Goal: Information Seeking & Learning: Check status

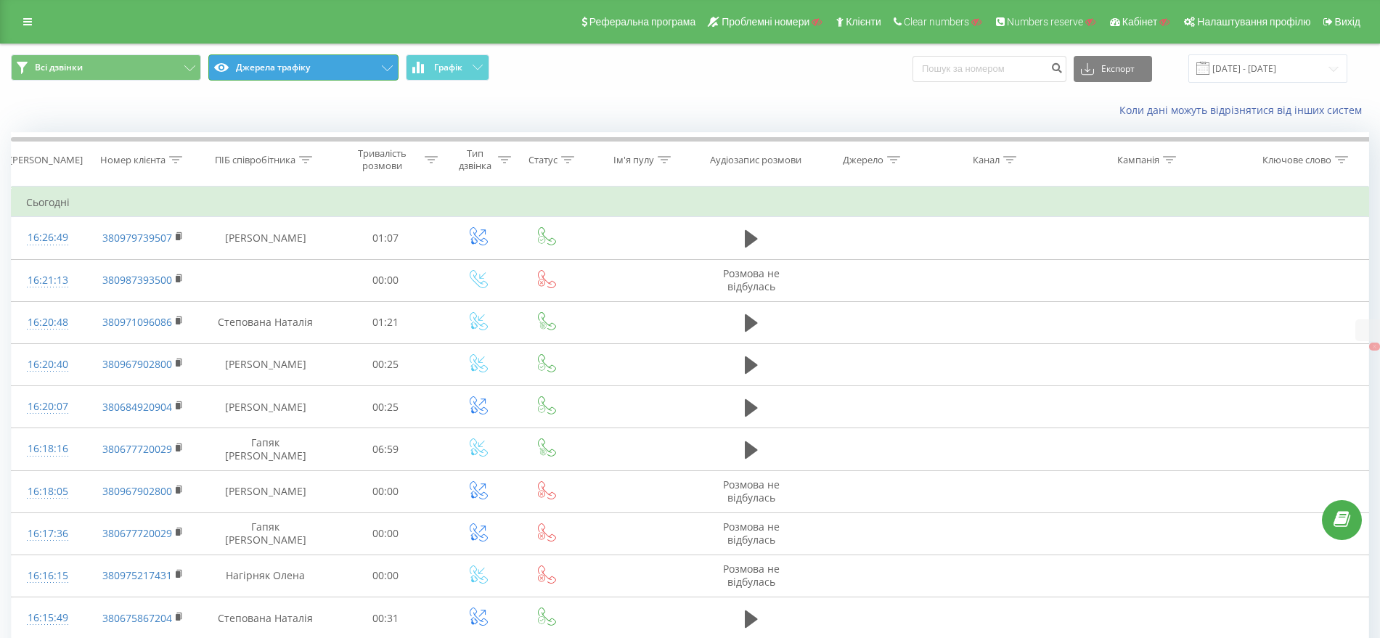
click at [300, 56] on button "Джерела трафіку" at bounding box center [303, 67] width 190 height 26
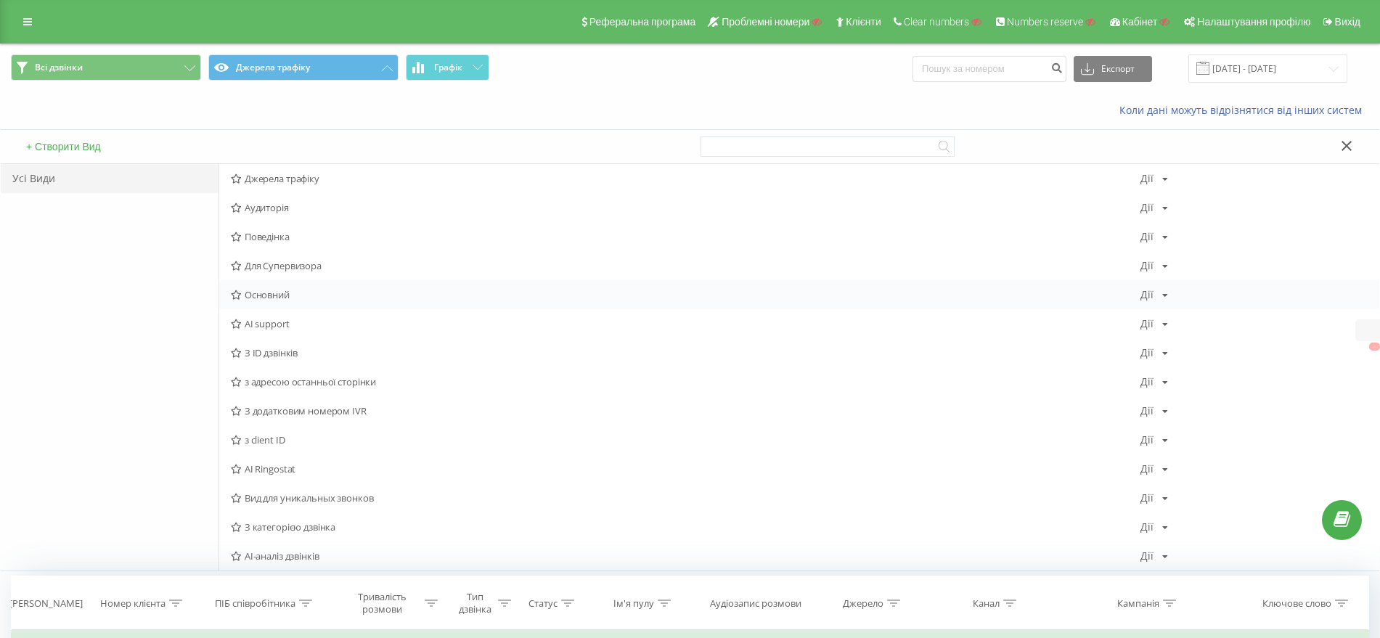
click at [279, 290] on span "Основний" at bounding box center [685, 295] width 909 height 10
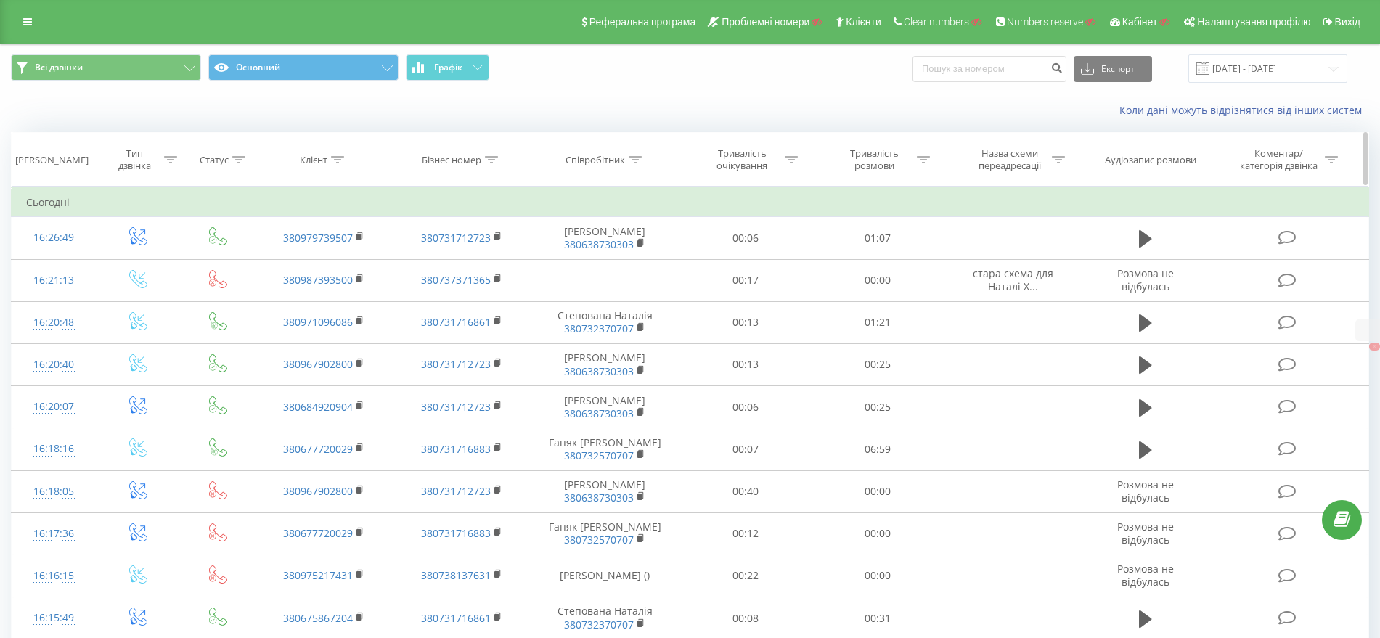
click at [641, 160] on icon at bounding box center [635, 159] width 13 height 7
click at [586, 260] on input "text" at bounding box center [605, 263] width 128 height 25
paste input "380635230303"
type input "380635230303"
click at [637, 286] on span "OK" at bounding box center [635, 292] width 41 height 22
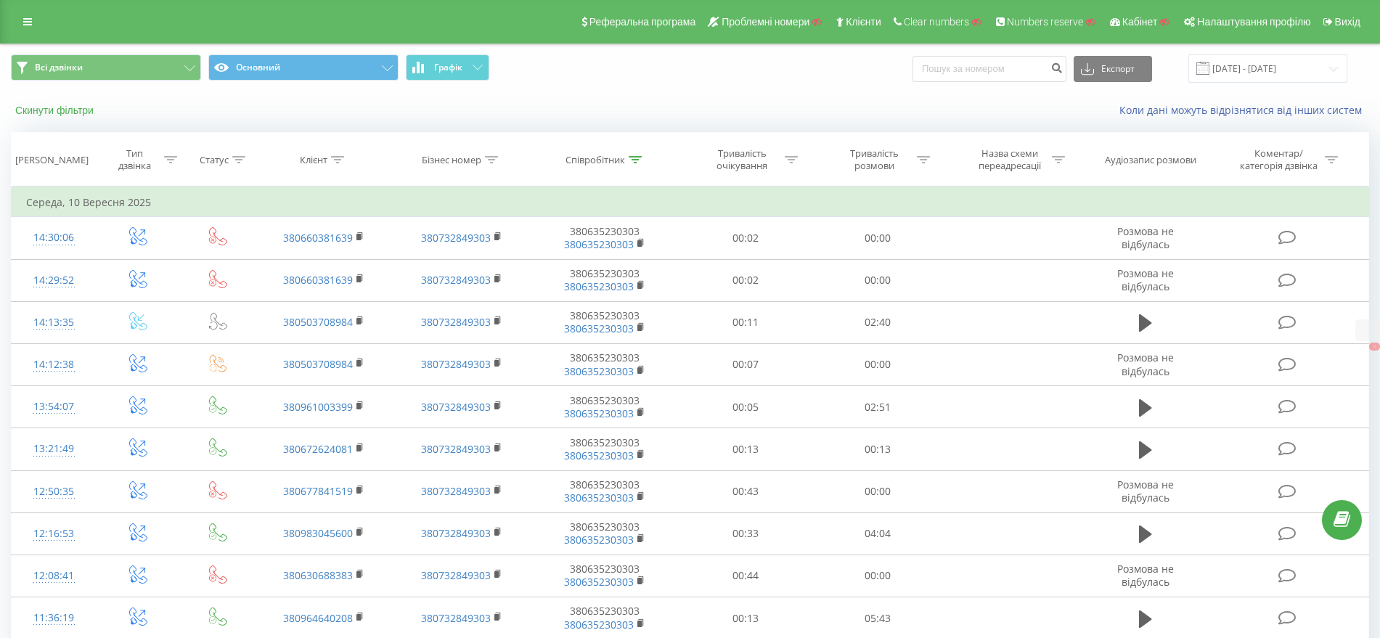
click at [58, 107] on button "Скинути фільтри" at bounding box center [56, 110] width 90 height 13
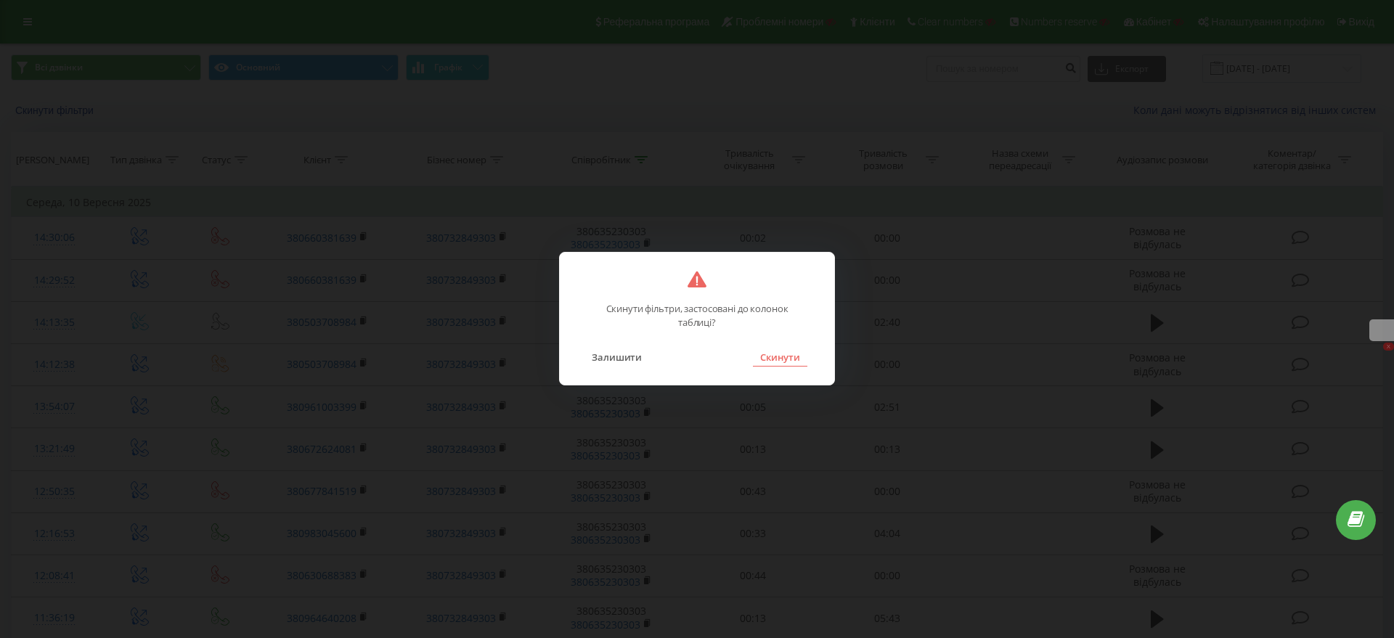
click at [789, 357] on button "Скинути" at bounding box center [780, 357] width 54 height 19
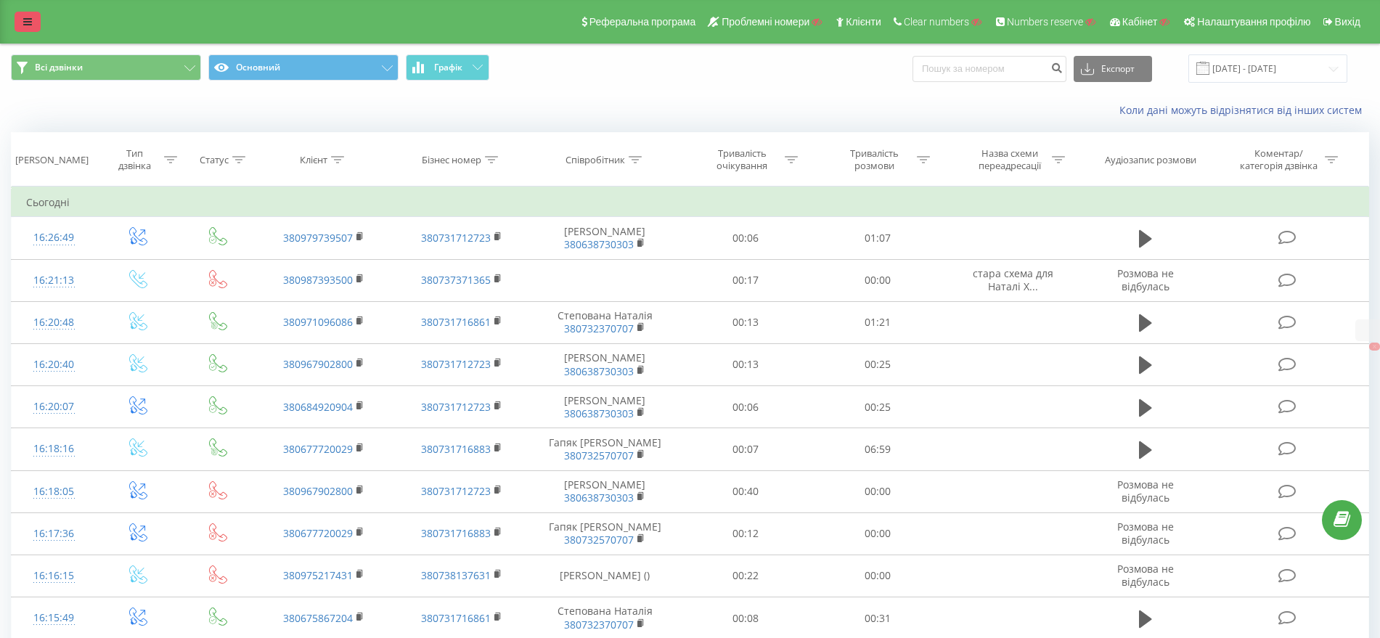
click at [22, 17] on link at bounding box center [28, 22] width 26 height 20
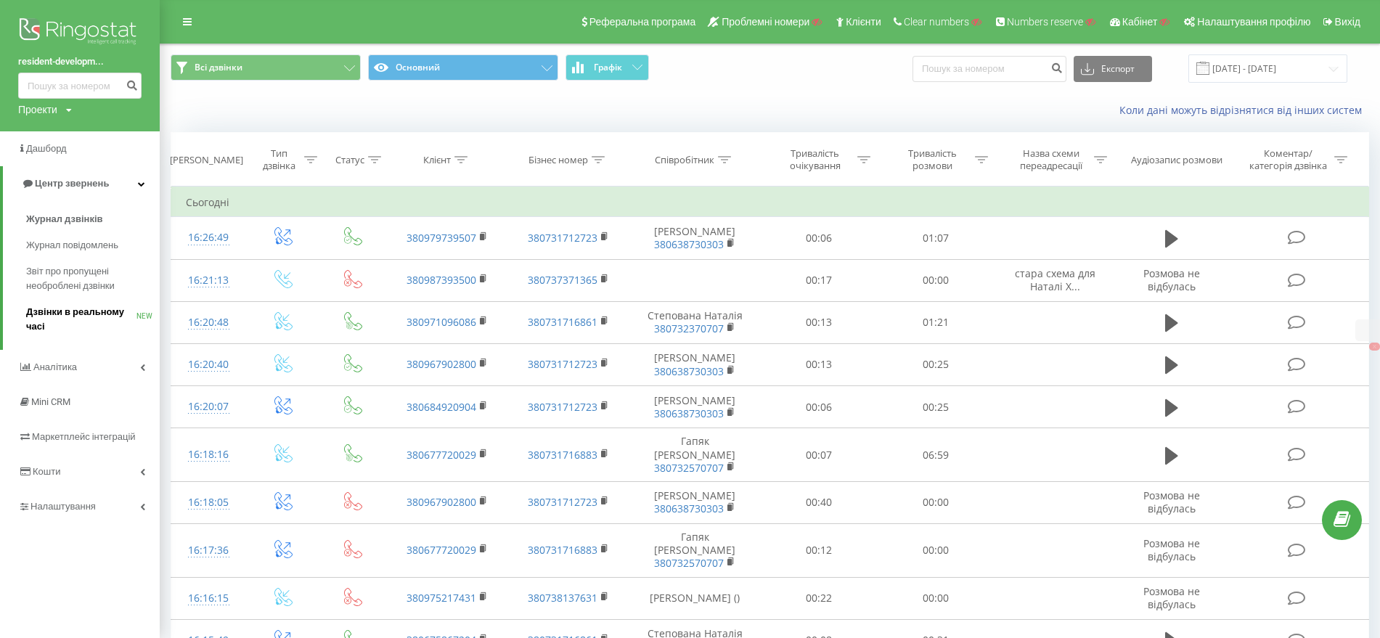
drag, startPoint x: 60, startPoint y: 312, endPoint x: 86, endPoint y: 304, distance: 28.0
